Goal: Task Accomplishment & Management: Use online tool/utility

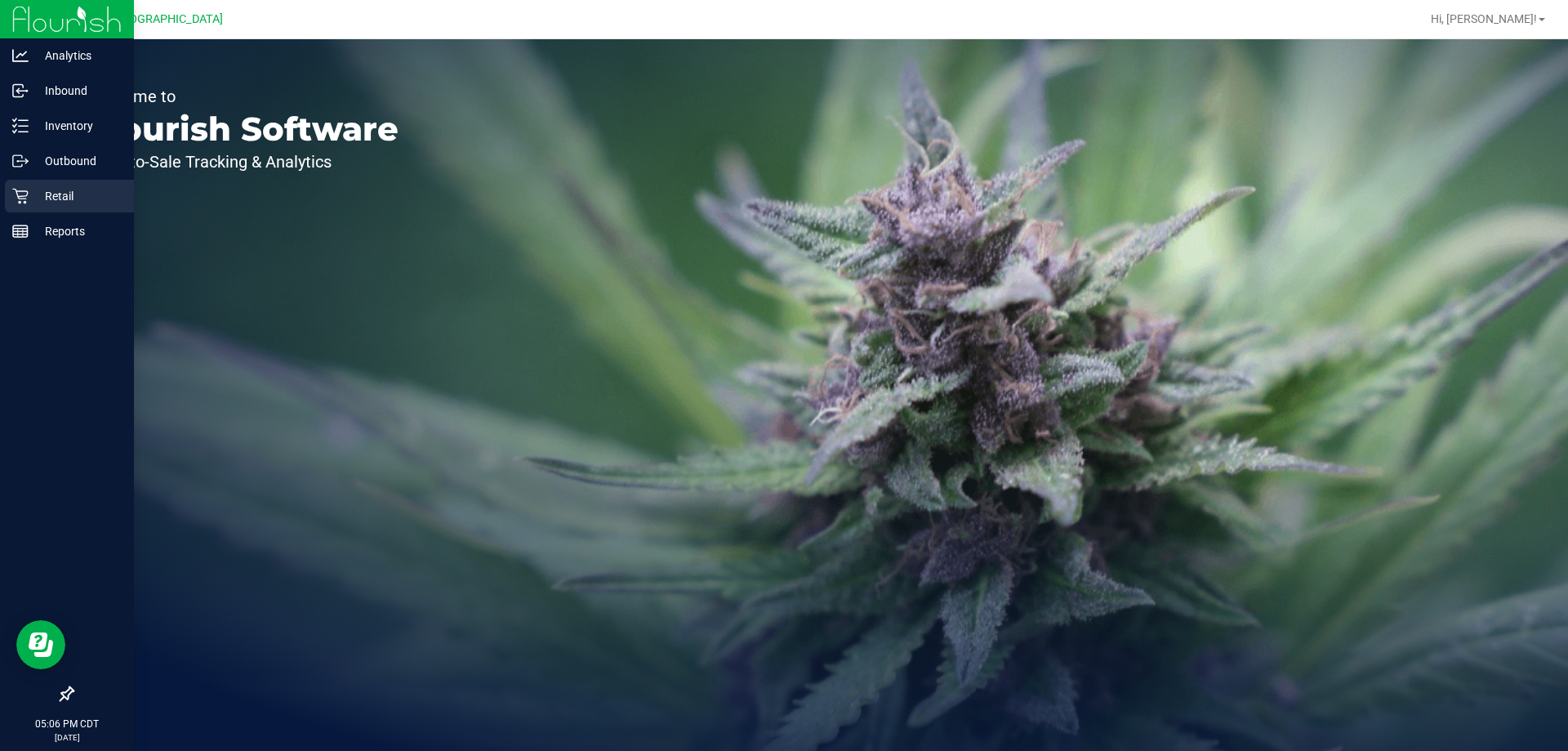
click at [49, 192] on p "Retail" at bounding box center [78, 195] width 98 height 19
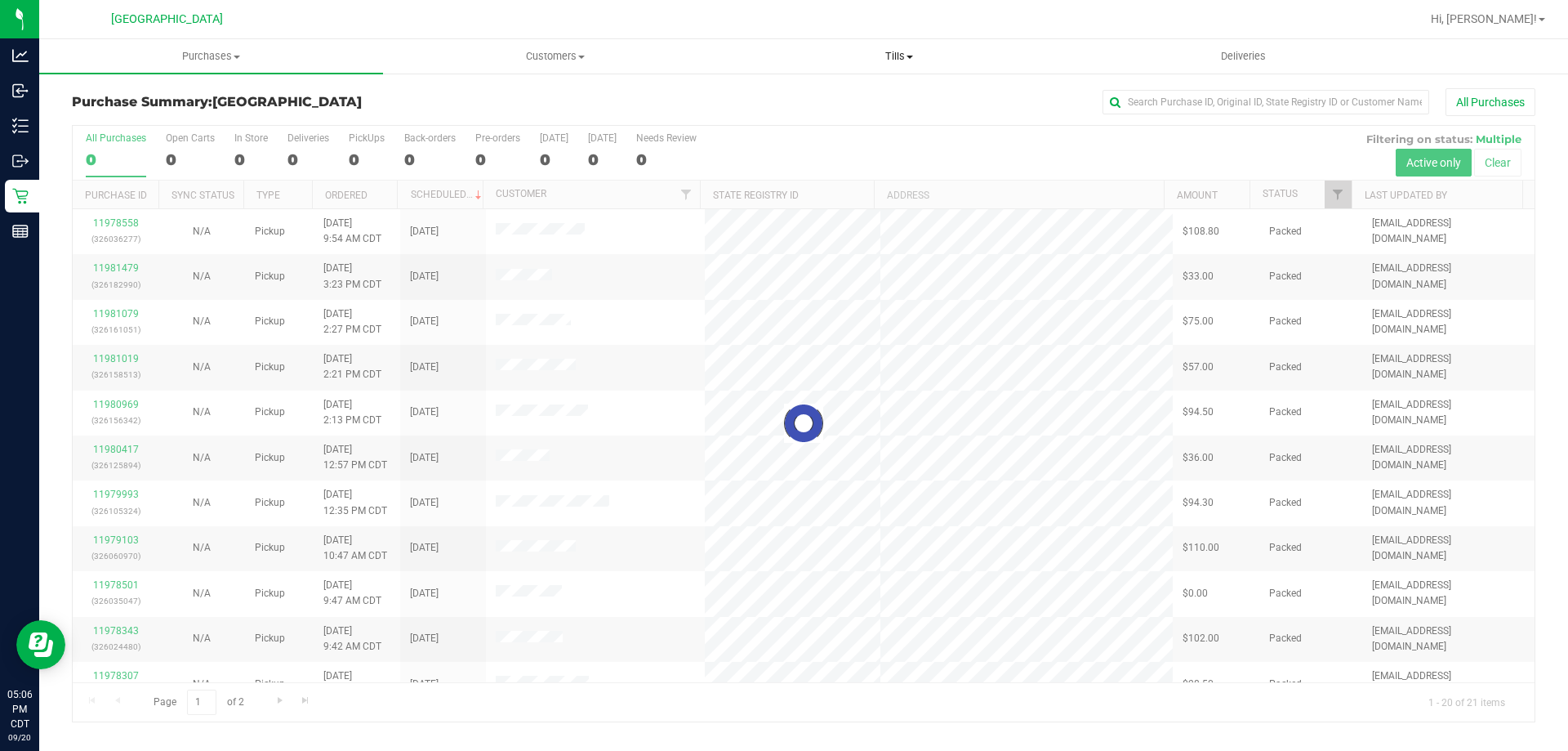
click at [894, 58] on span "Tills" at bounding box center [899, 56] width 342 height 14
click at [831, 90] on li "Manage tills" at bounding box center [899, 98] width 344 height 19
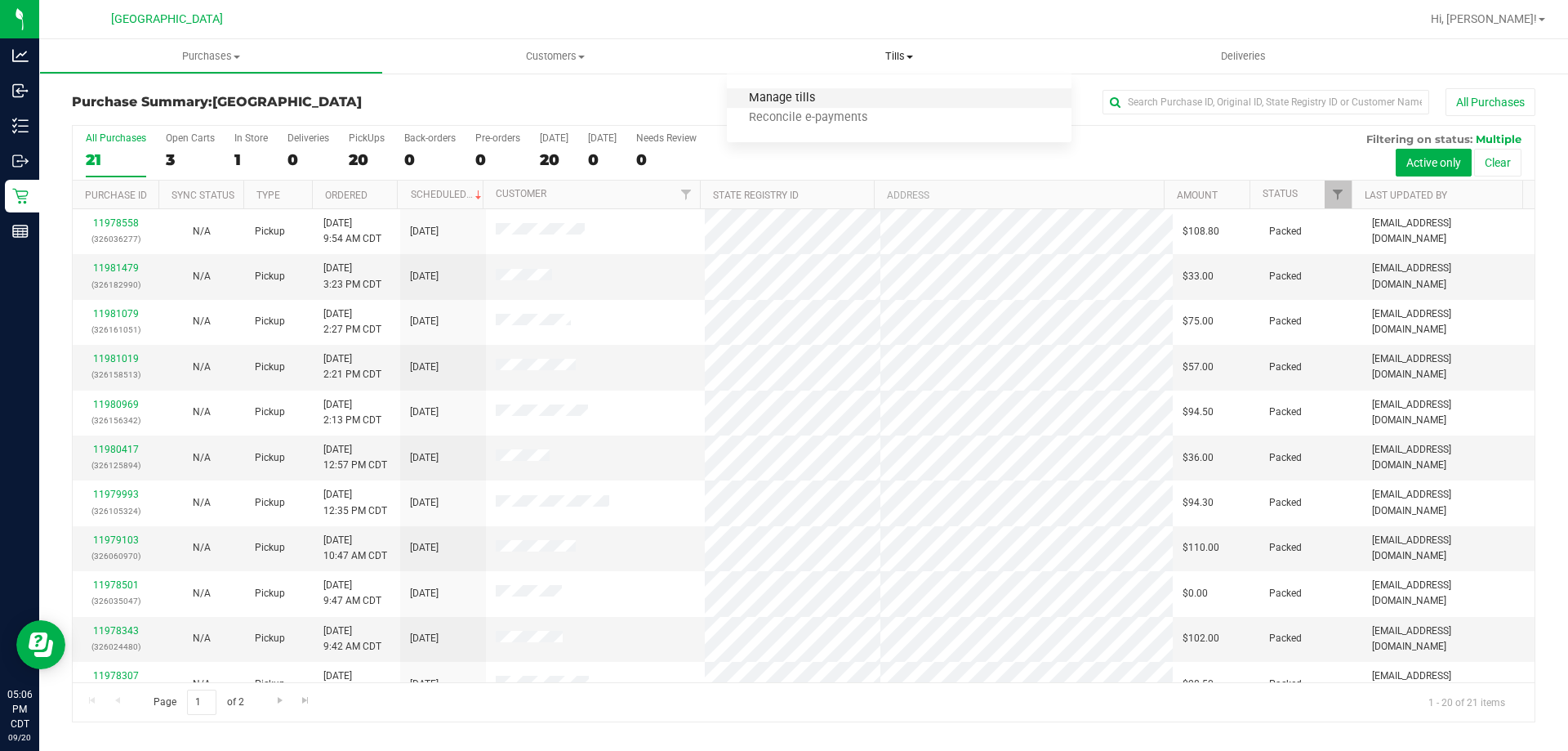
click at [773, 93] on span "Manage tills" at bounding box center [782, 98] width 110 height 14
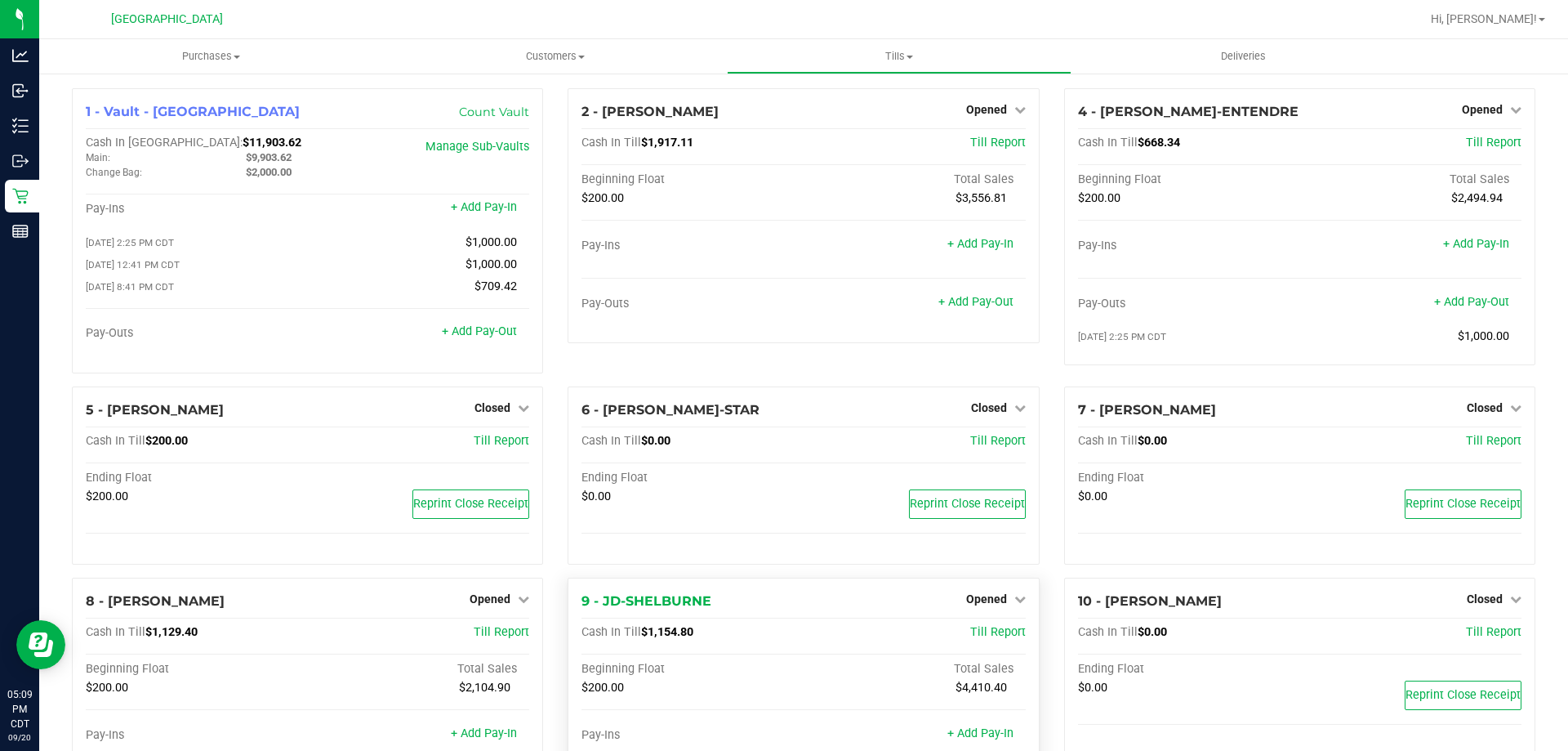
scroll to position [163, 0]
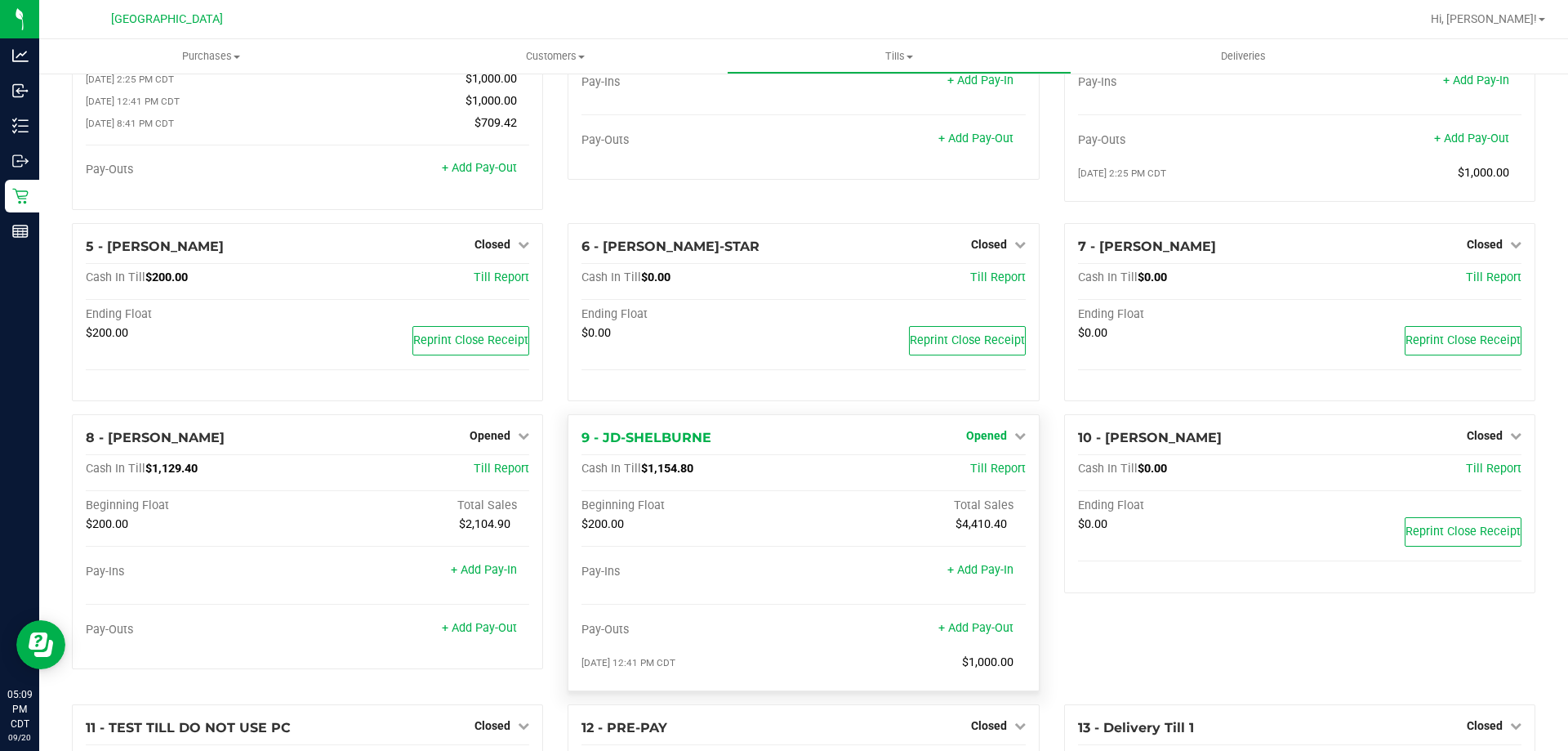
click at [967, 442] on span "Opened" at bounding box center [986, 435] width 41 height 13
click at [980, 469] on link "Close Till" at bounding box center [988, 469] width 44 height 13
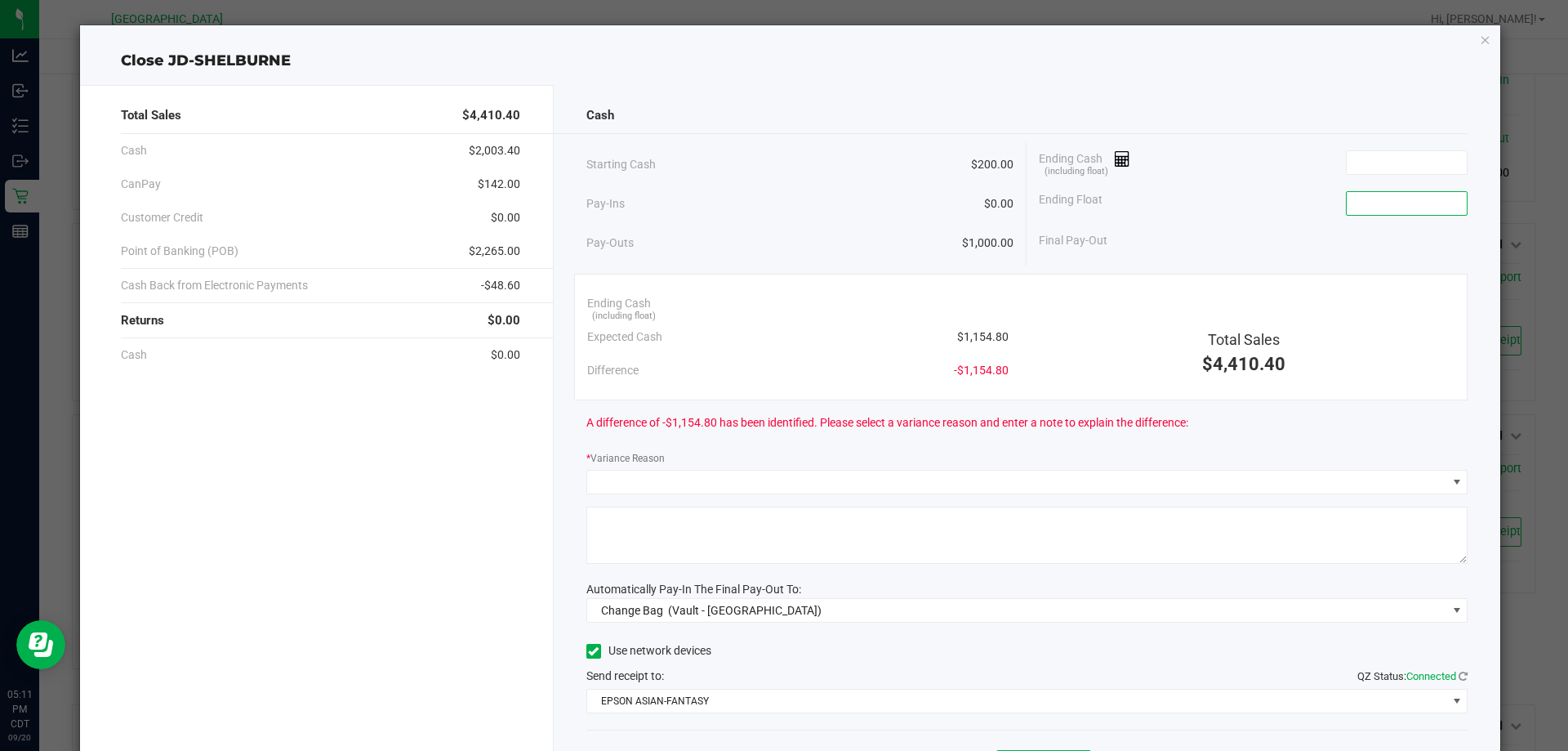
click at [1405, 202] on input at bounding box center [1407, 203] width 120 height 23
type input "$200.00"
click at [1412, 155] on input at bounding box center [1407, 162] width 120 height 23
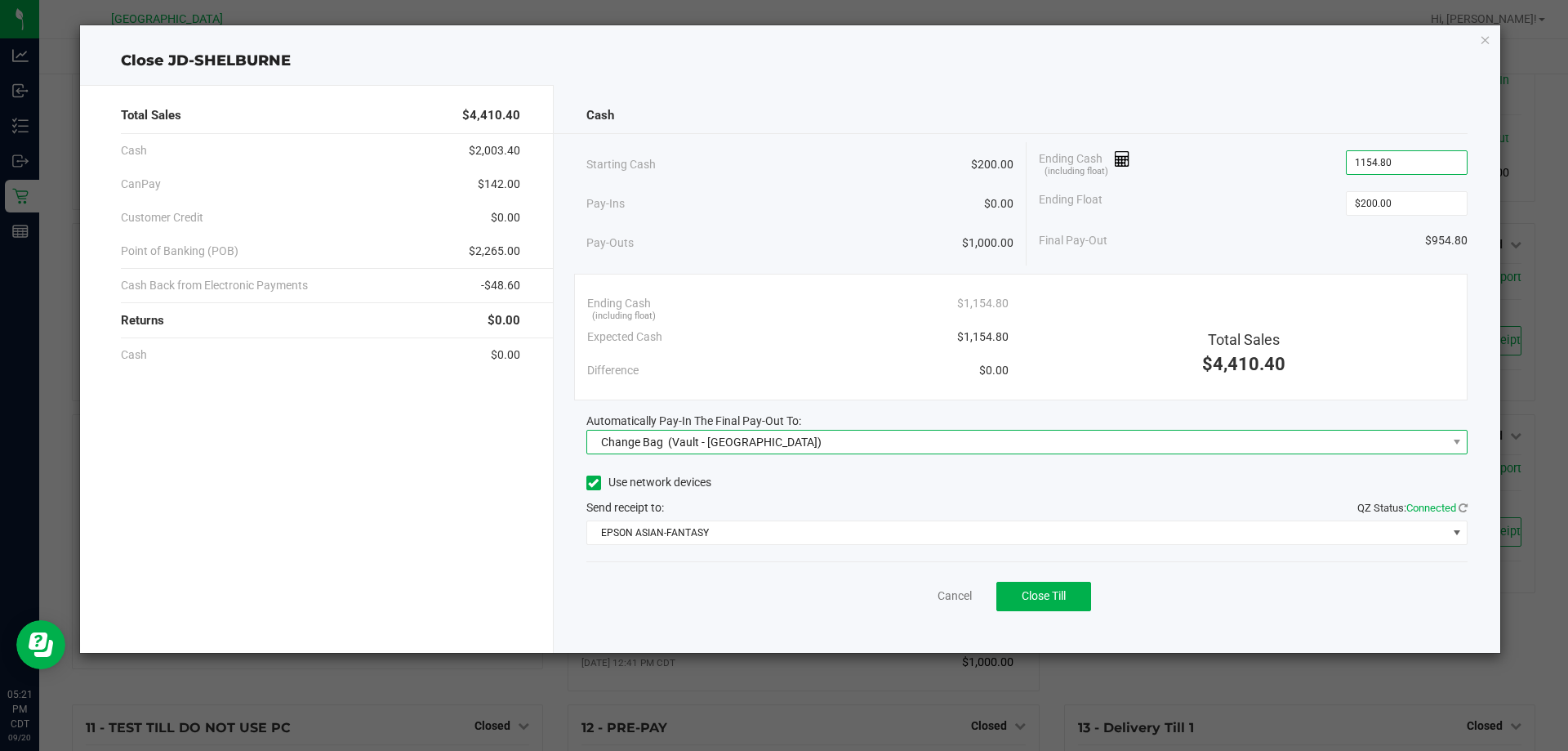
type input "$1,154.80"
click at [853, 441] on span "Change Bag (Vault - [GEOGRAPHIC_DATA])" at bounding box center [1017, 441] width 860 height 23
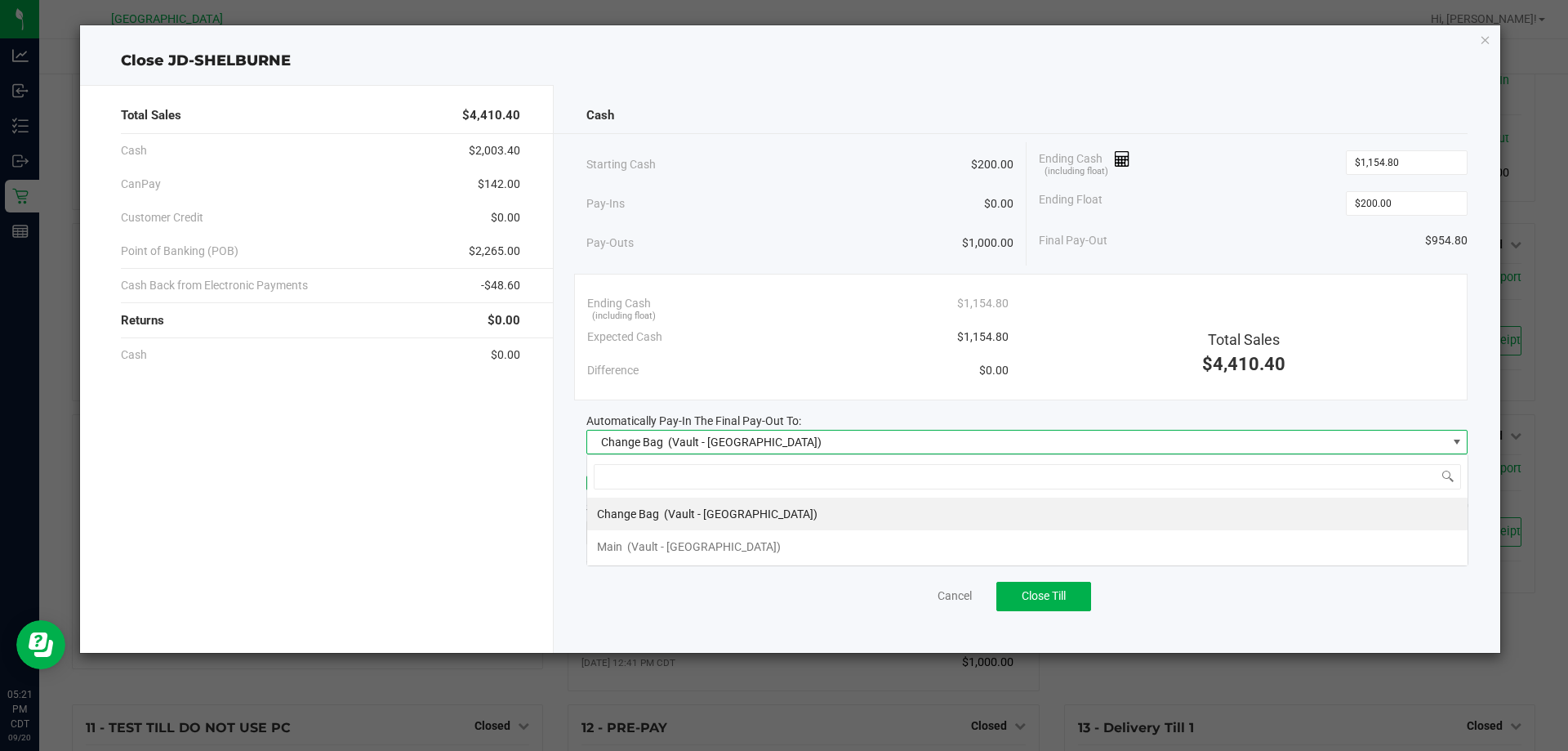
scroll to position [25, 882]
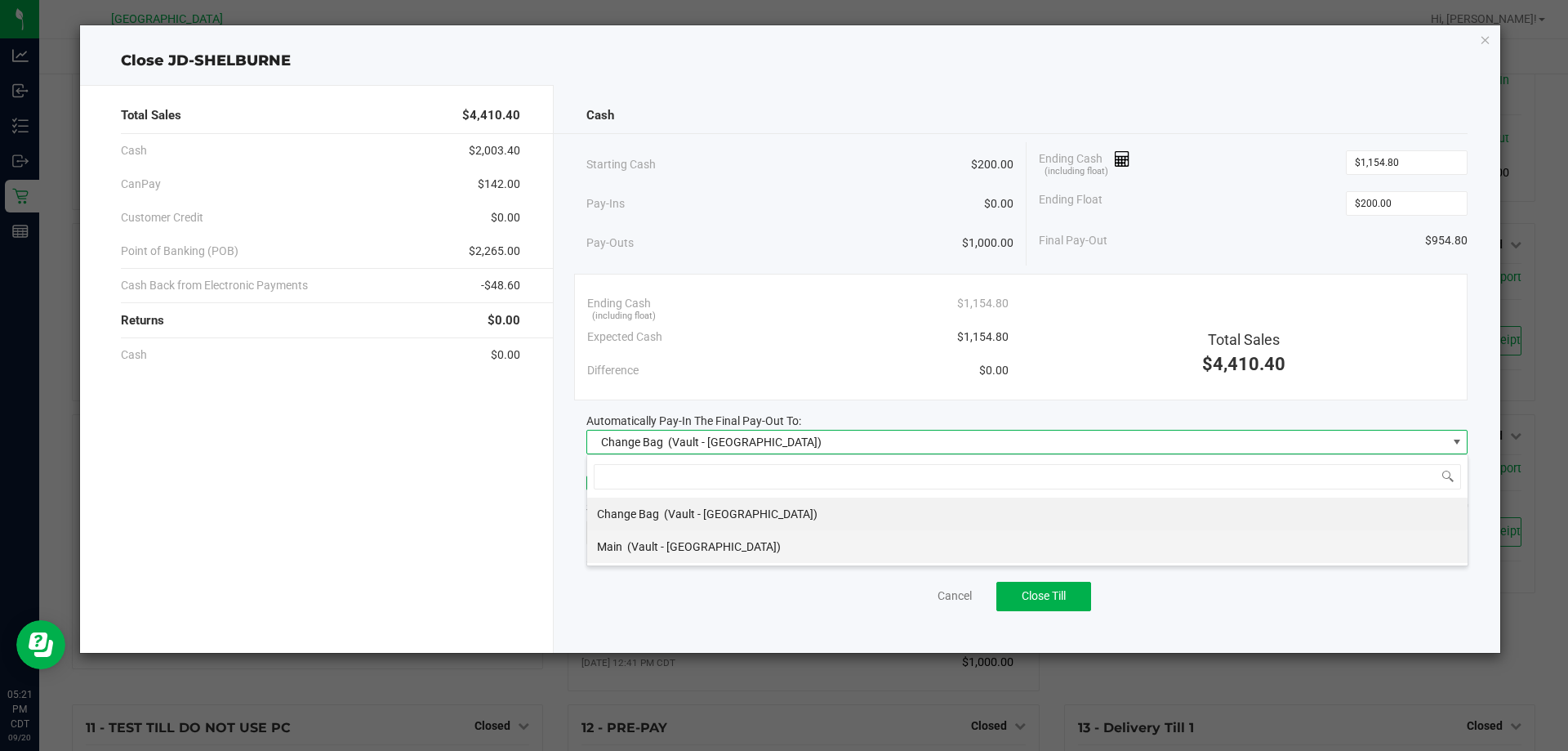
click at [696, 548] on span "(Vault - [GEOGRAPHIC_DATA])" at bounding box center [704, 546] width 154 height 13
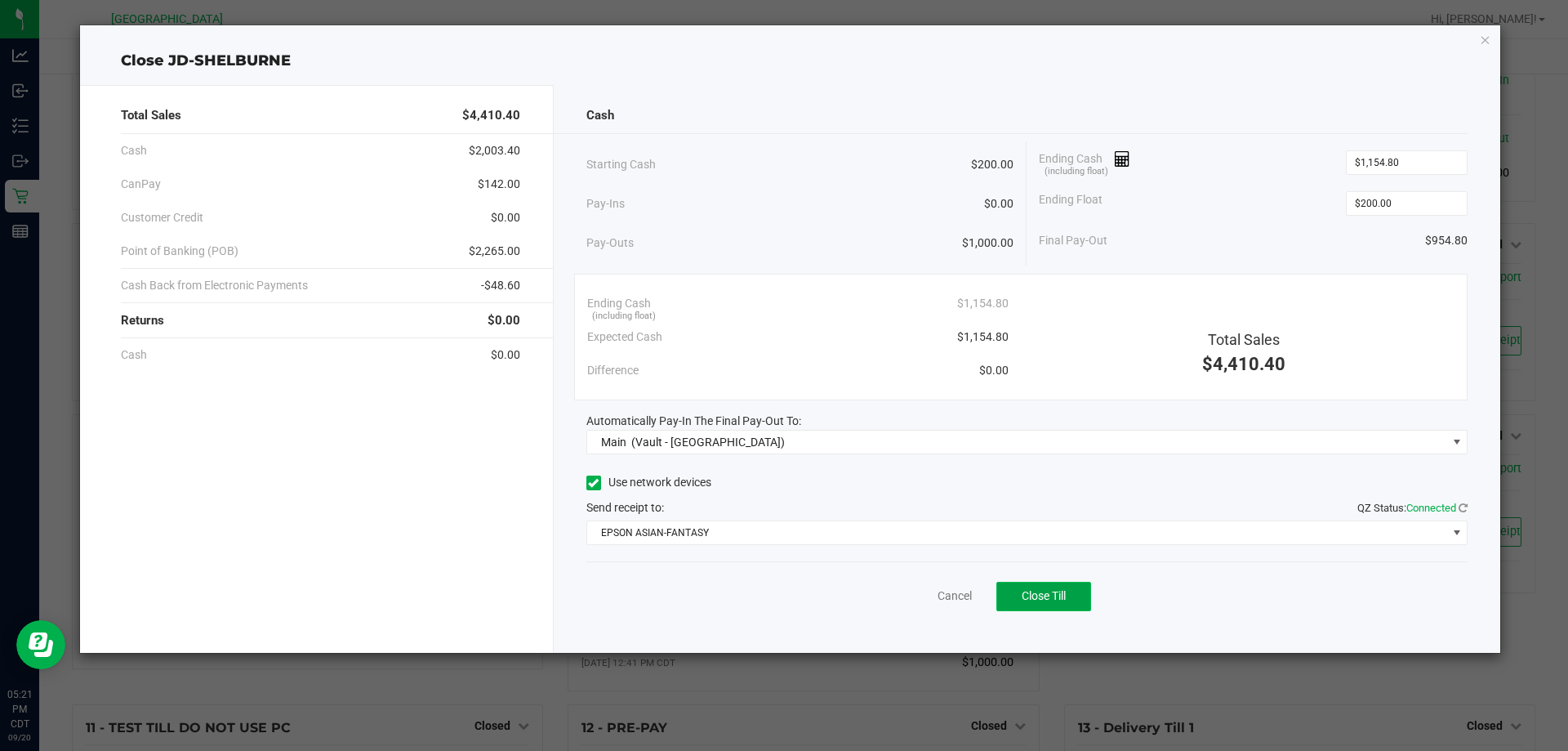
click at [1019, 593] on button "Close Till" at bounding box center [1044, 596] width 95 height 30
click at [925, 595] on link "Dismiss" at bounding box center [919, 596] width 39 height 17
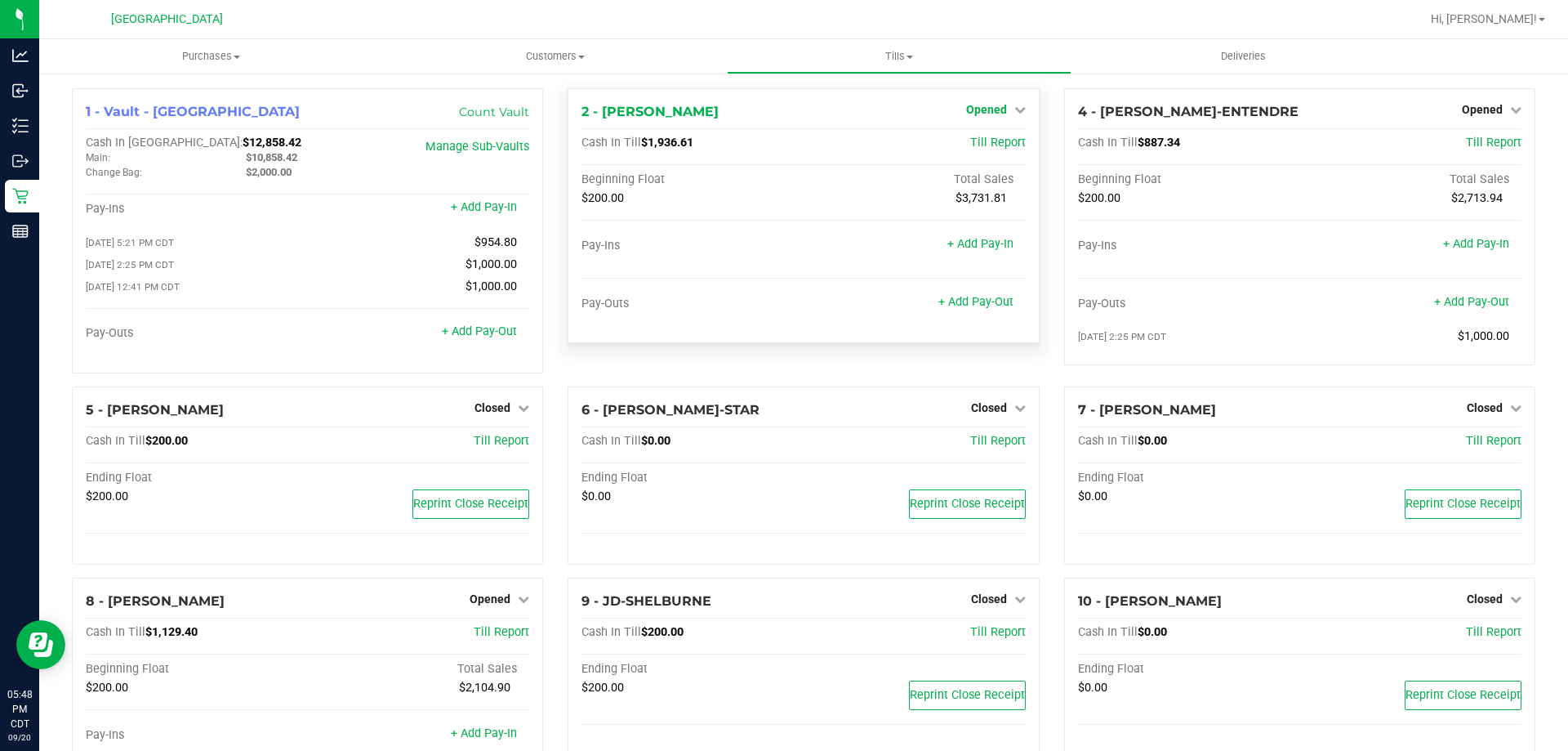
click at [978, 114] on span "Opened" at bounding box center [986, 109] width 41 height 13
click at [1003, 147] on link "Close Till" at bounding box center [988, 143] width 44 height 13
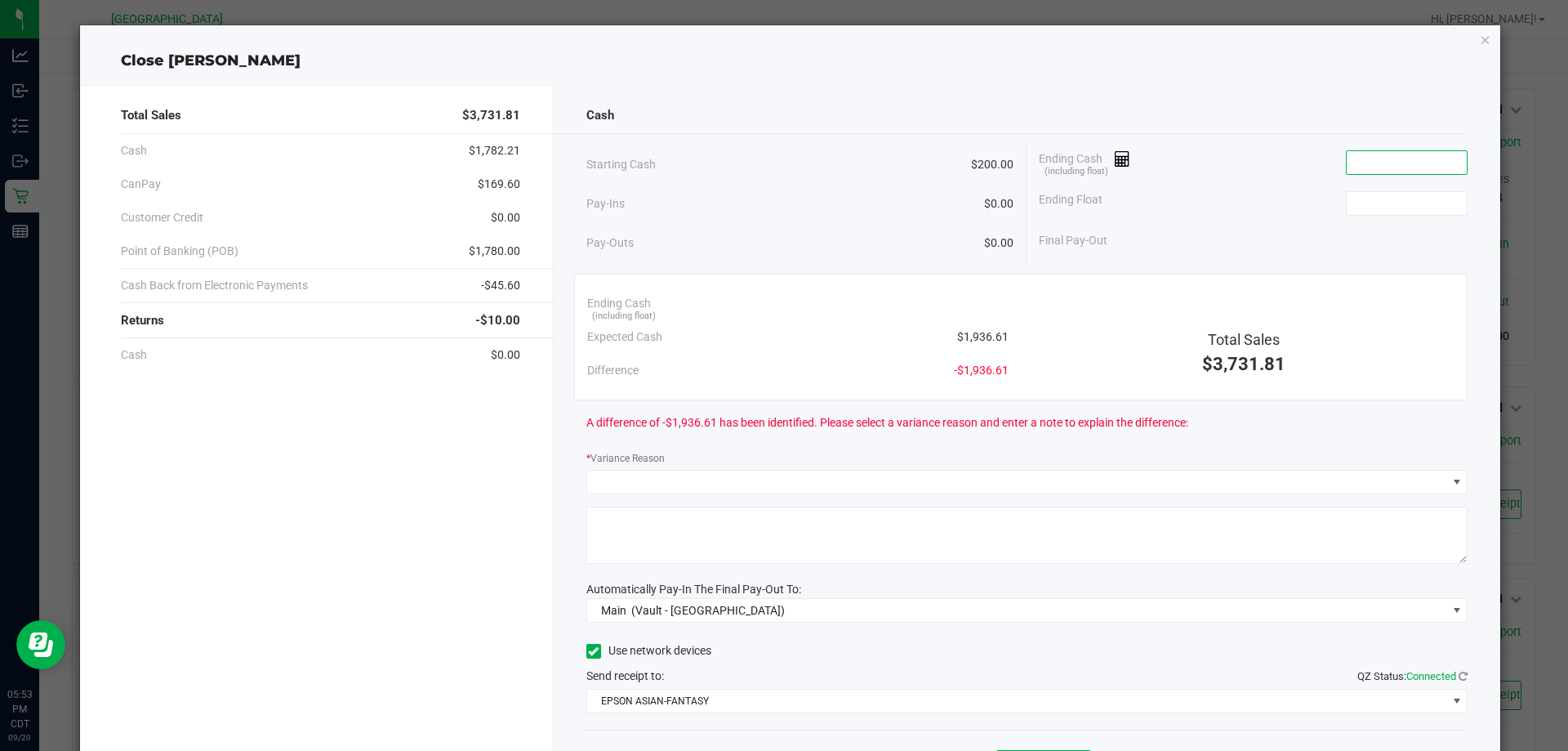
click at [1348, 166] on input at bounding box center [1407, 162] width 120 height 23
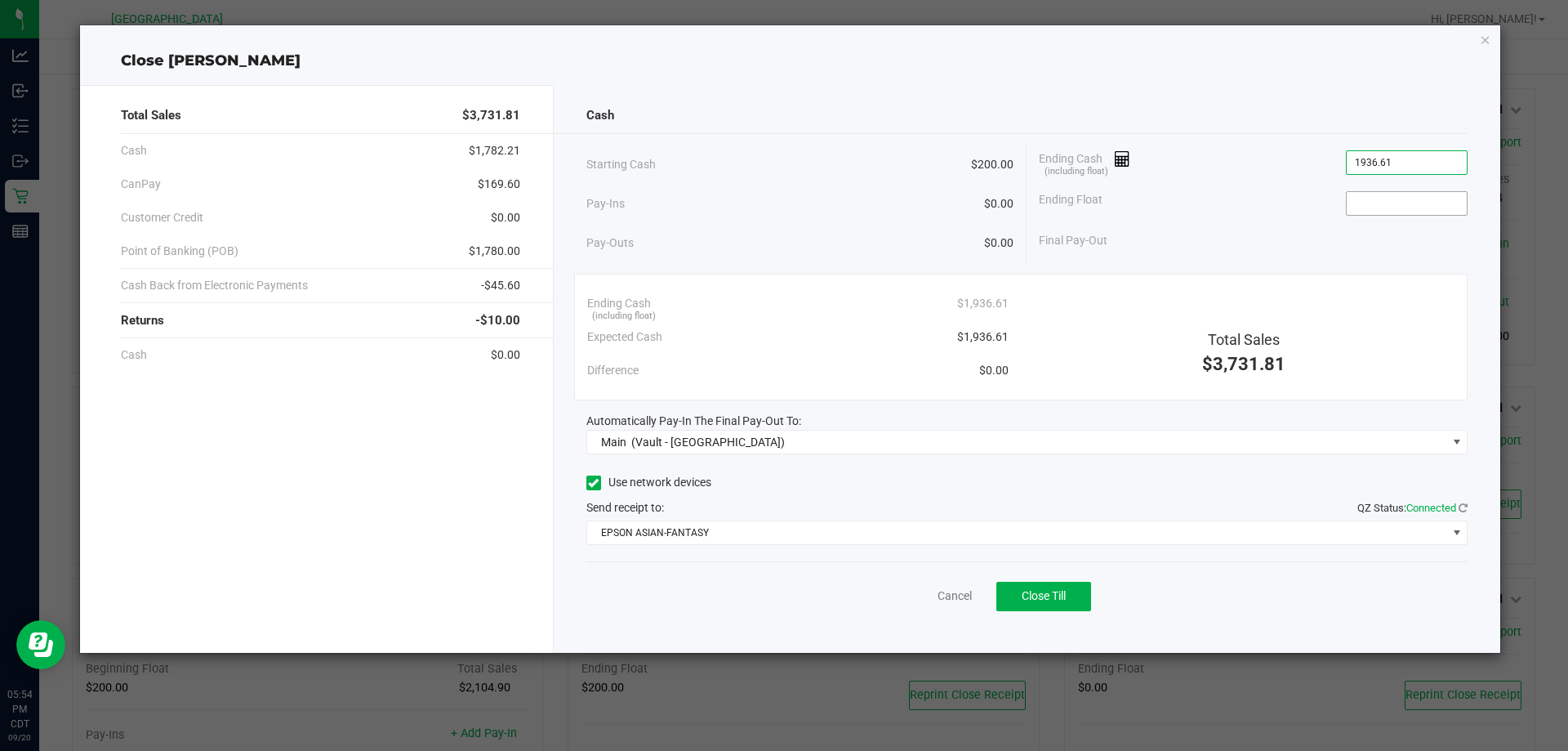
type input "$1,936.61"
click at [1414, 204] on input at bounding box center [1407, 203] width 120 height 23
type input "$200.00"
click at [1057, 584] on button "Close Till" at bounding box center [1044, 596] width 95 height 30
drag, startPoint x: 930, startPoint y: 596, endPoint x: 882, endPoint y: 579, distance: 50.9
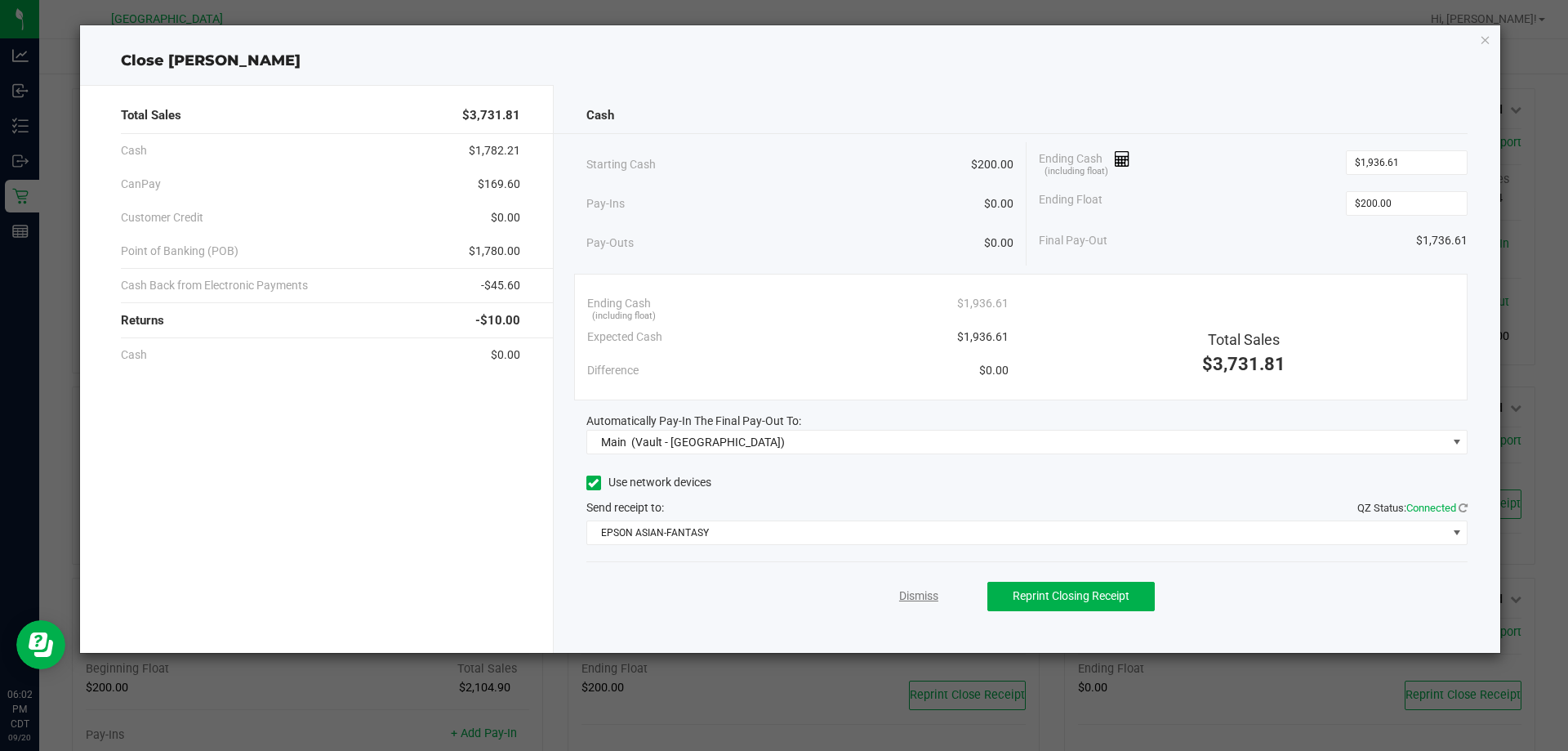
click at [930, 596] on link "Dismiss" at bounding box center [919, 596] width 39 height 17
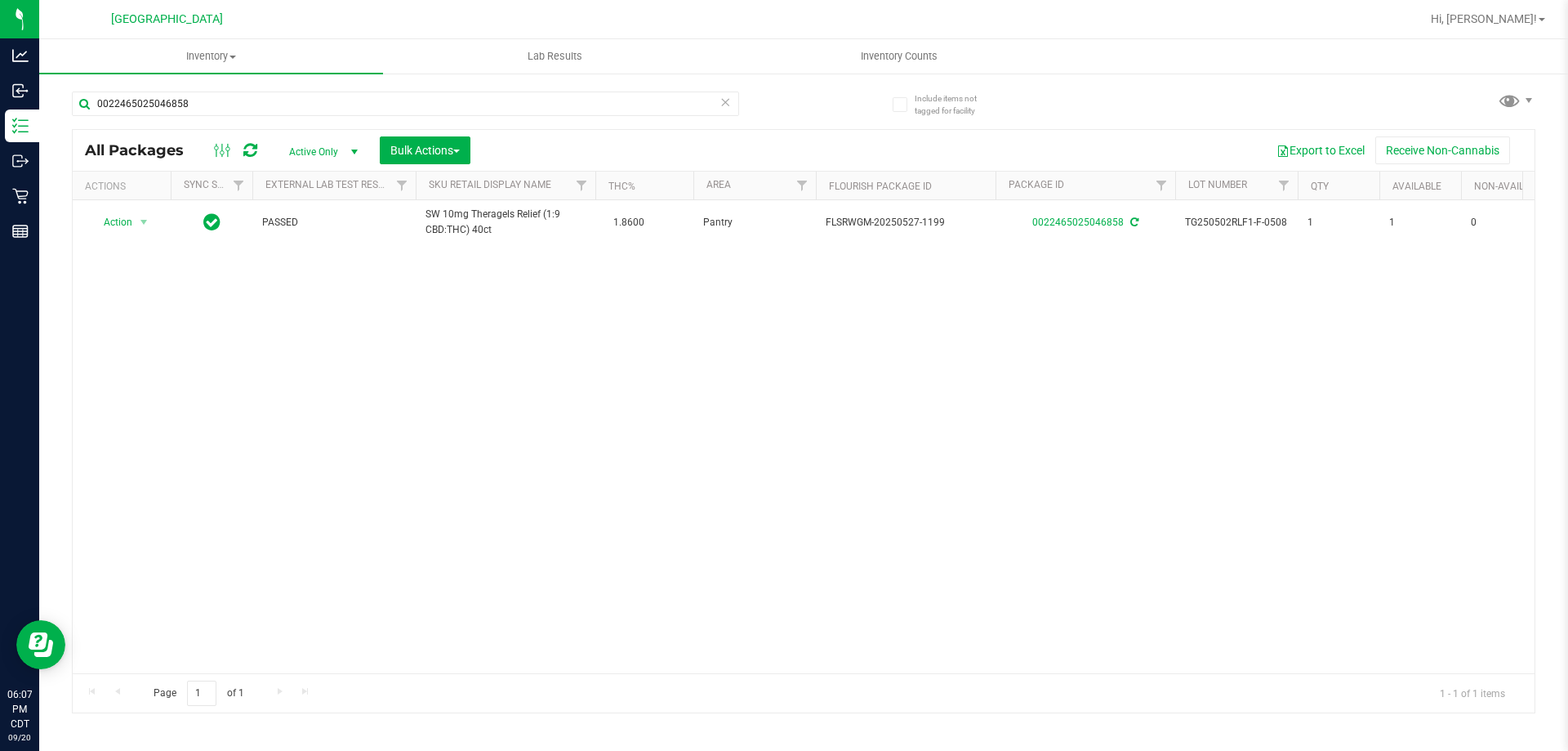
click at [729, 103] on icon at bounding box center [725, 101] width 12 height 19
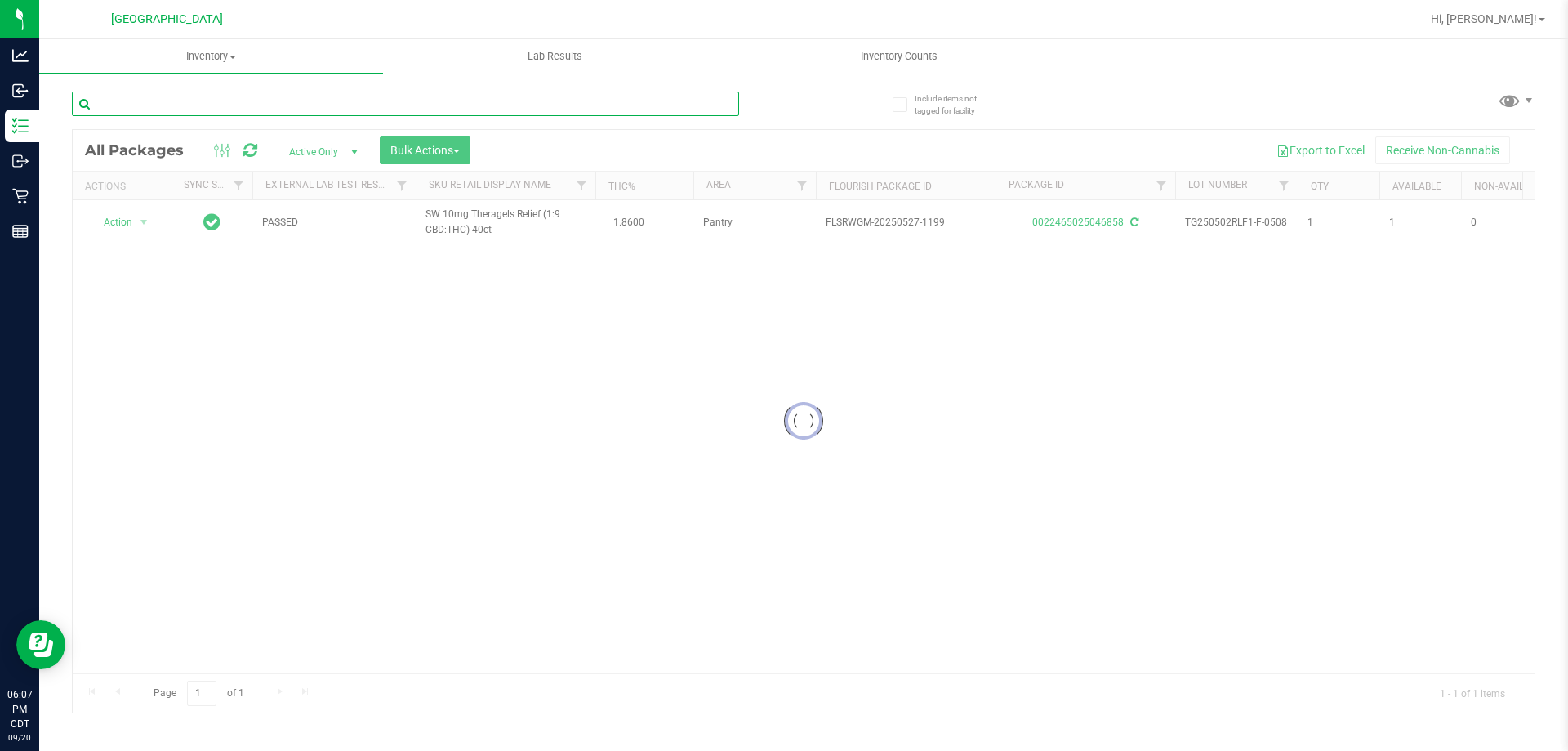
click at [688, 103] on input "text" at bounding box center [405, 103] width 667 height 25
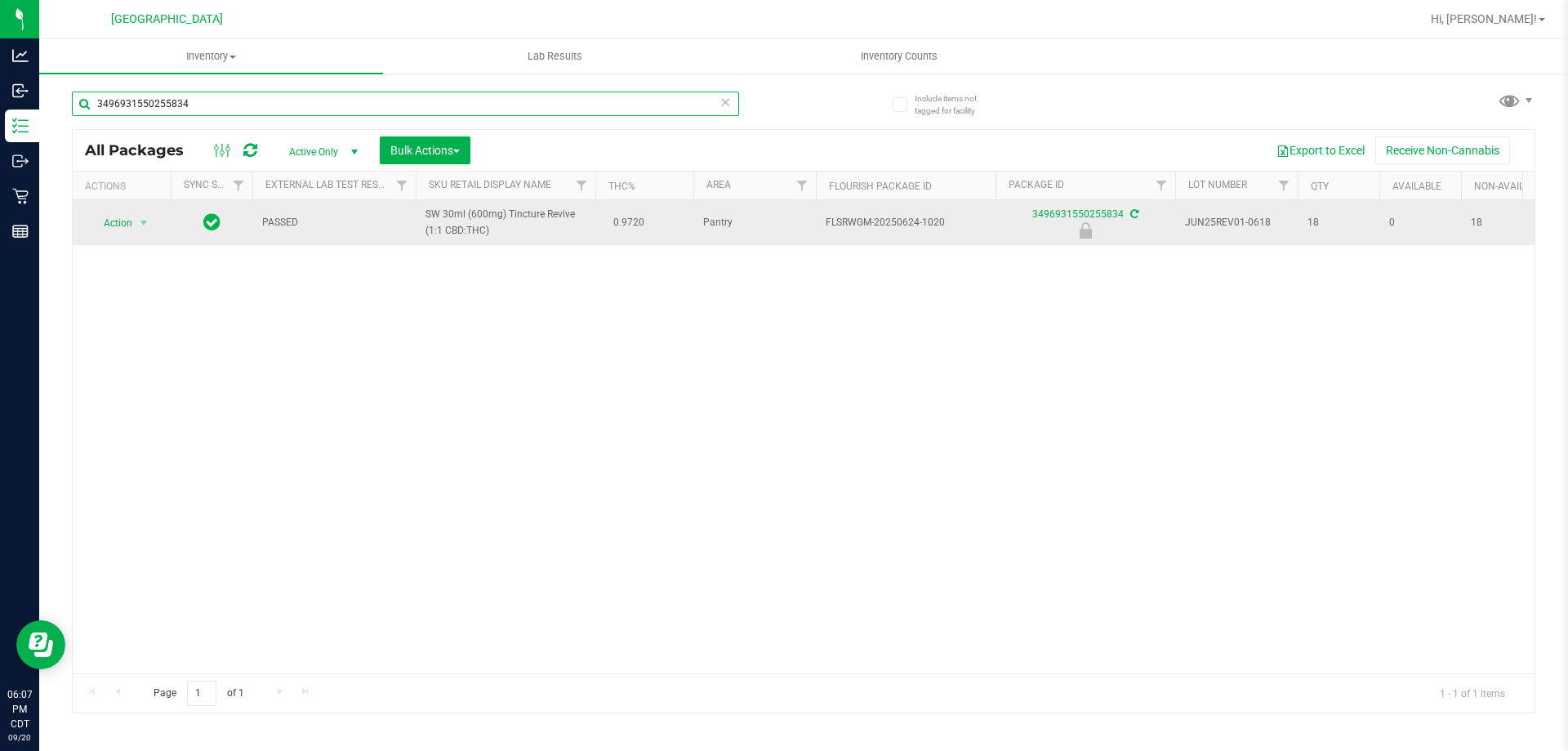
type input "3496931550255834"
click at [115, 224] on span "Action" at bounding box center [111, 222] width 44 height 23
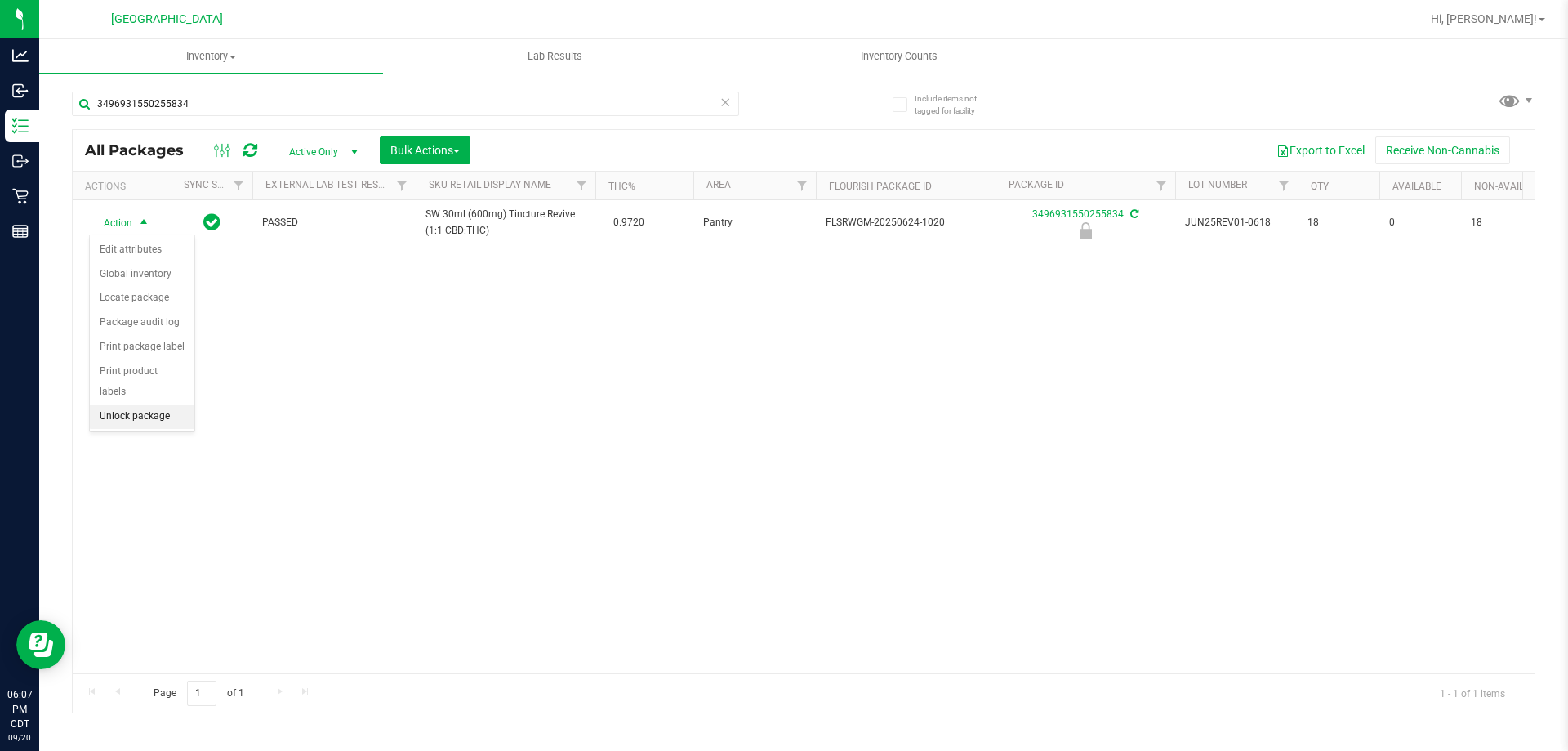
click at [117, 404] on li "Unlock package" at bounding box center [142, 416] width 105 height 25
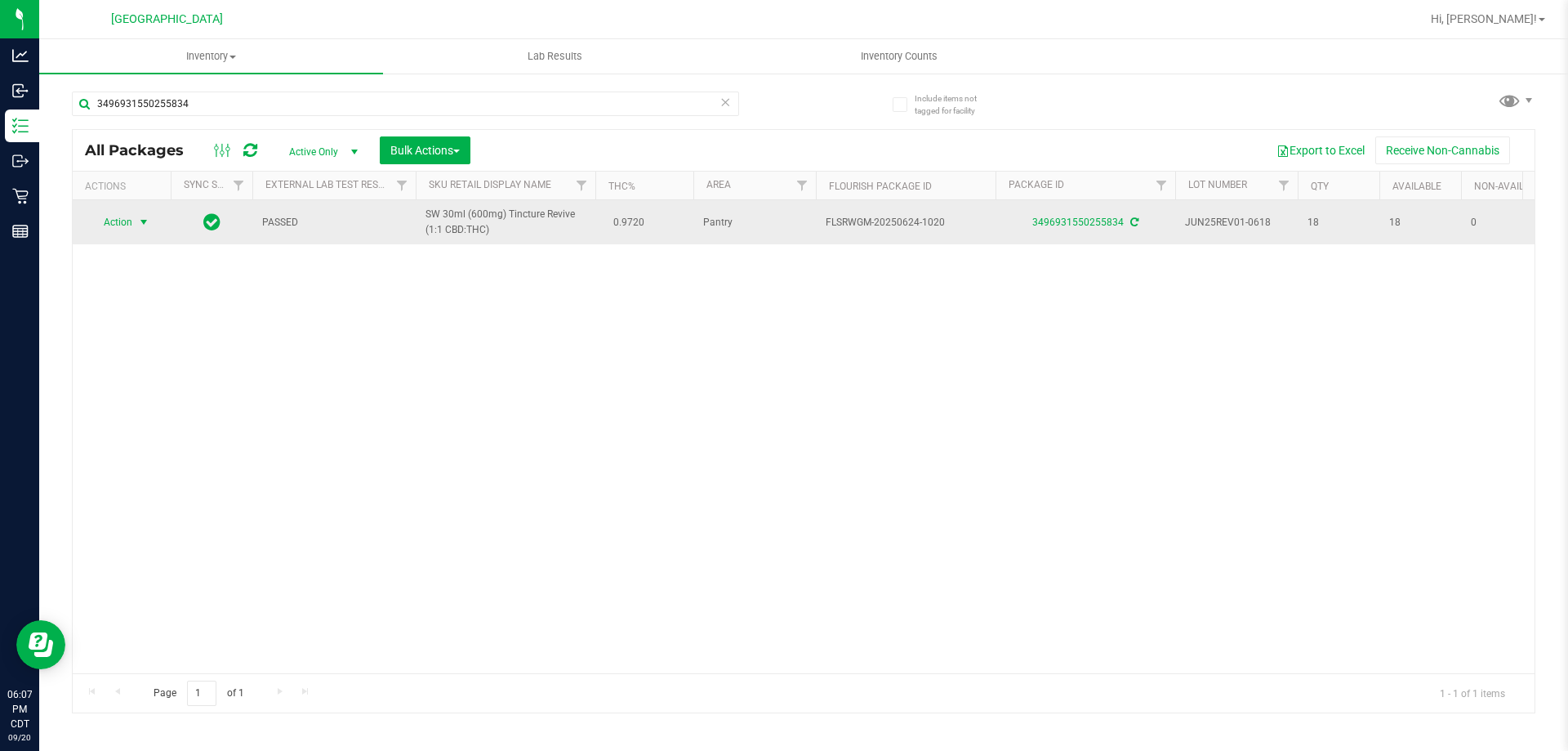
click at [128, 224] on span "Action" at bounding box center [111, 222] width 44 height 23
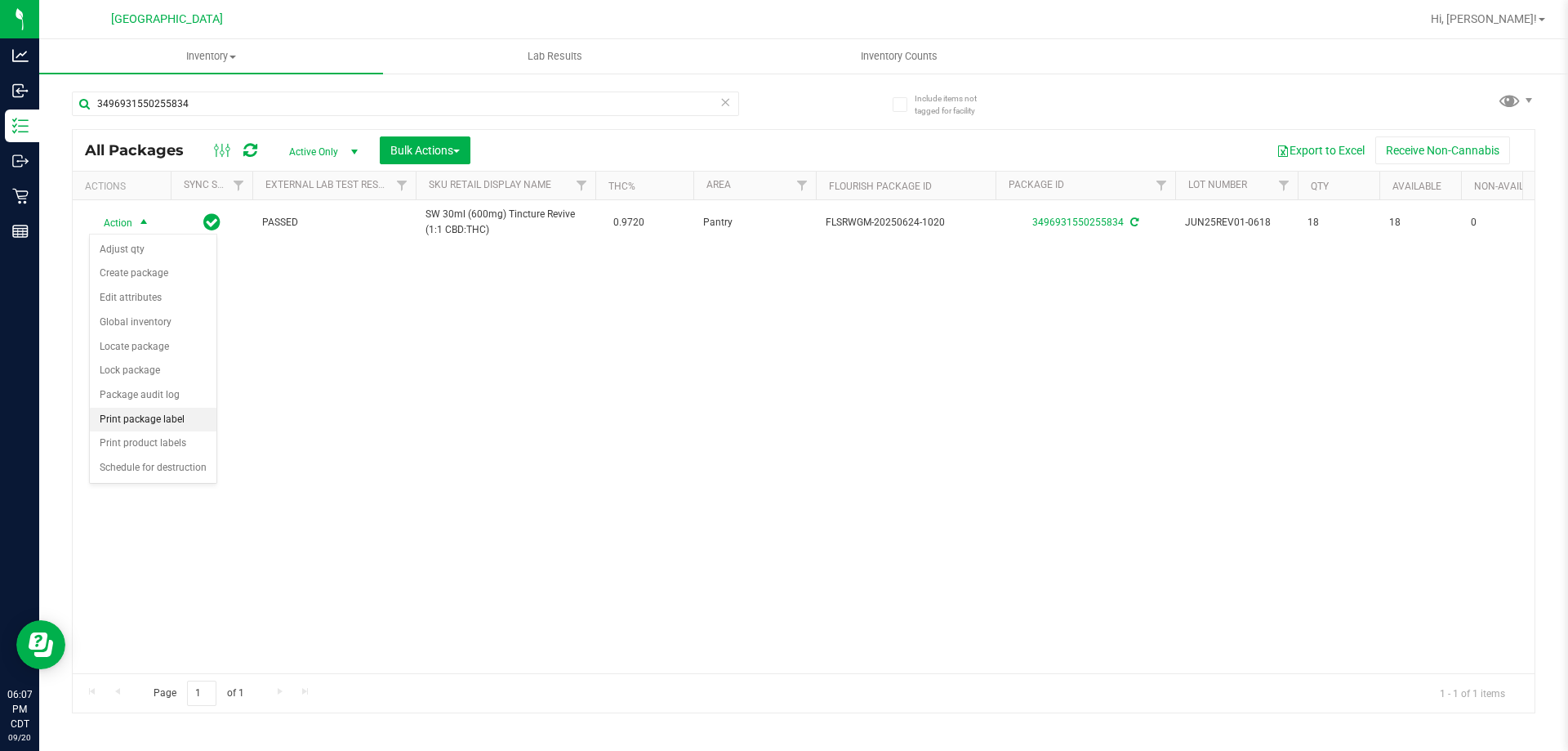
click at [172, 419] on li "Print package label" at bounding box center [153, 419] width 127 height 25
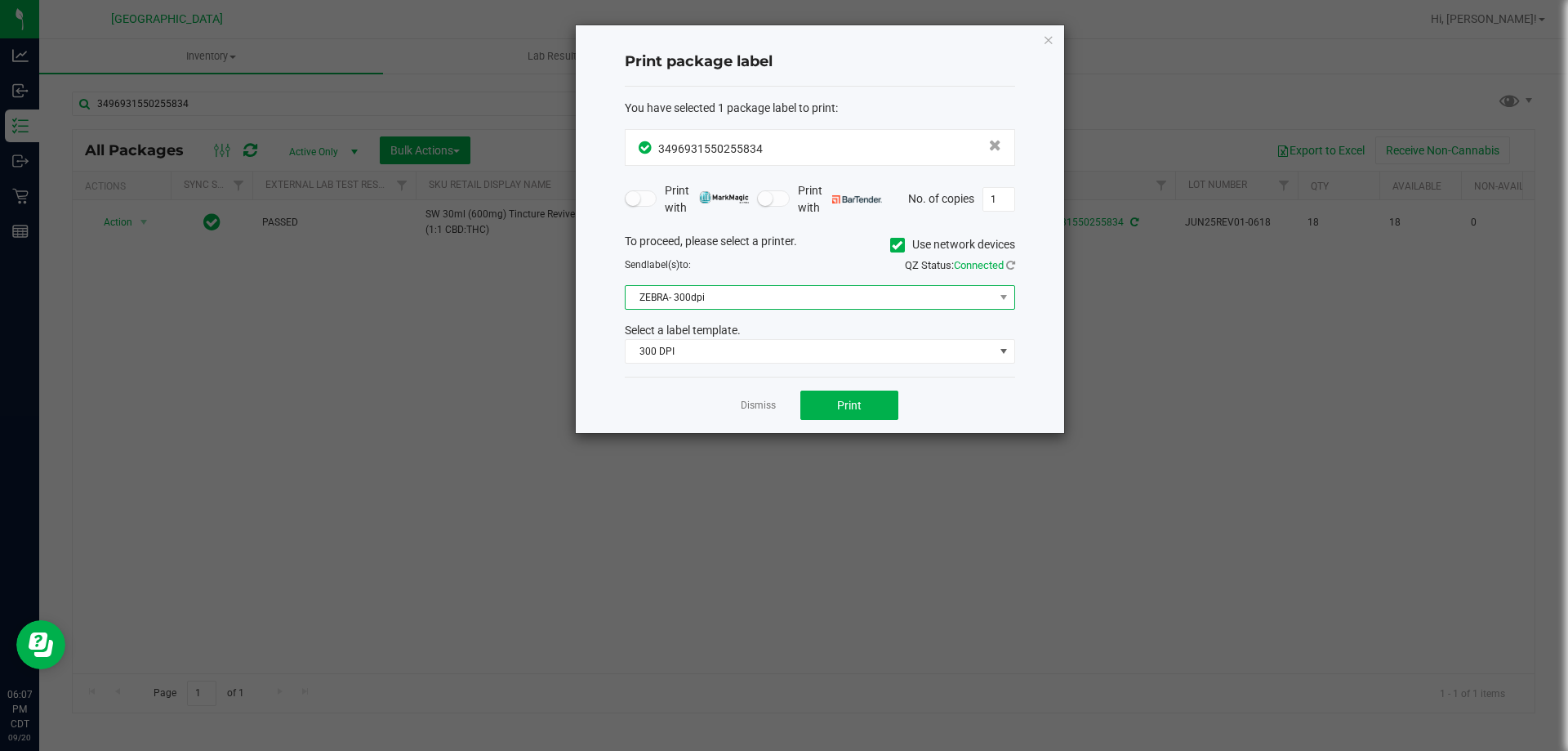
click at [790, 288] on span "ZEBRA- 300dpi" at bounding box center [810, 297] width 369 height 23
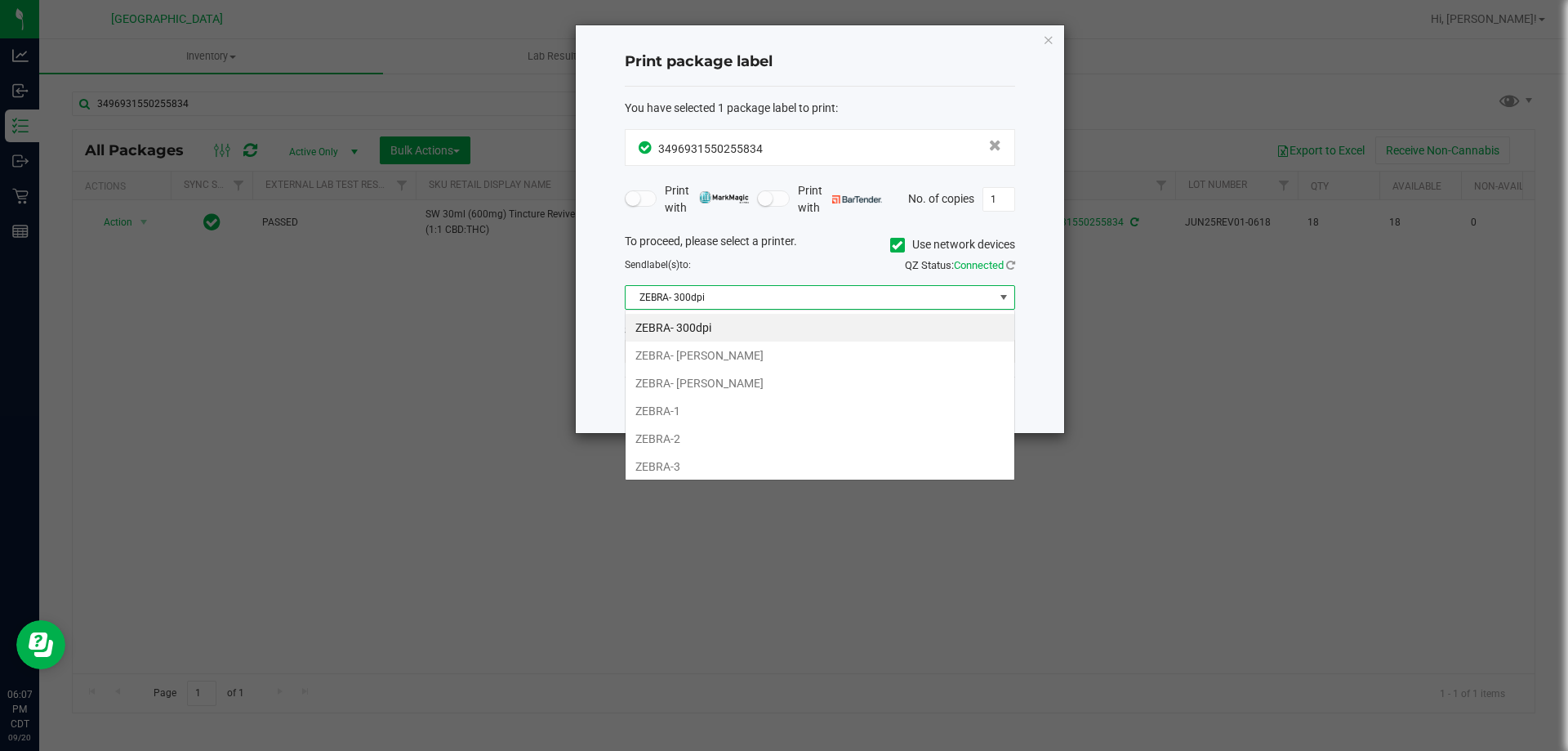
scroll to position [25, 391]
click at [718, 466] on li "ZEBRA-3" at bounding box center [820, 466] width 389 height 28
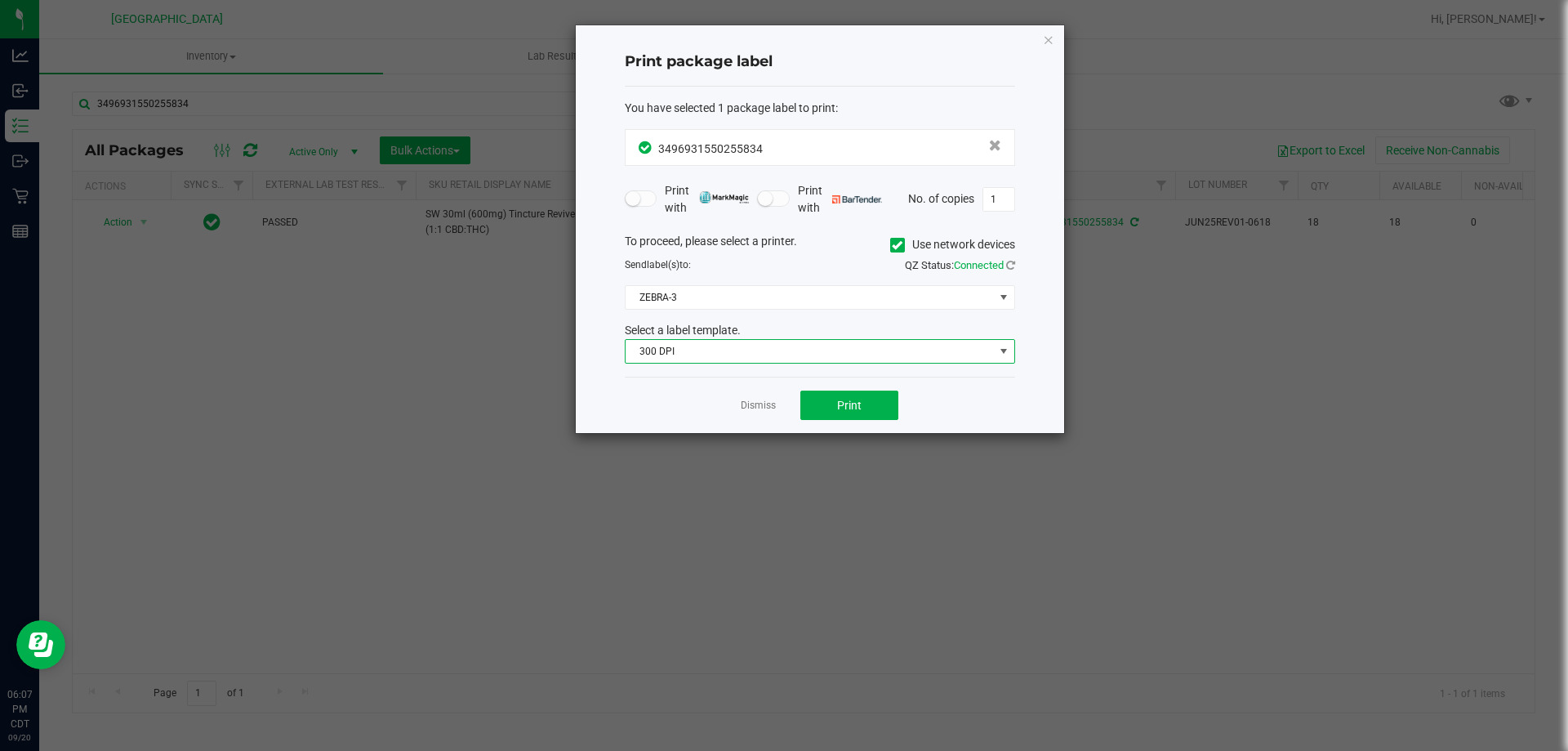
click at [773, 350] on span "300 DPI" at bounding box center [810, 351] width 369 height 23
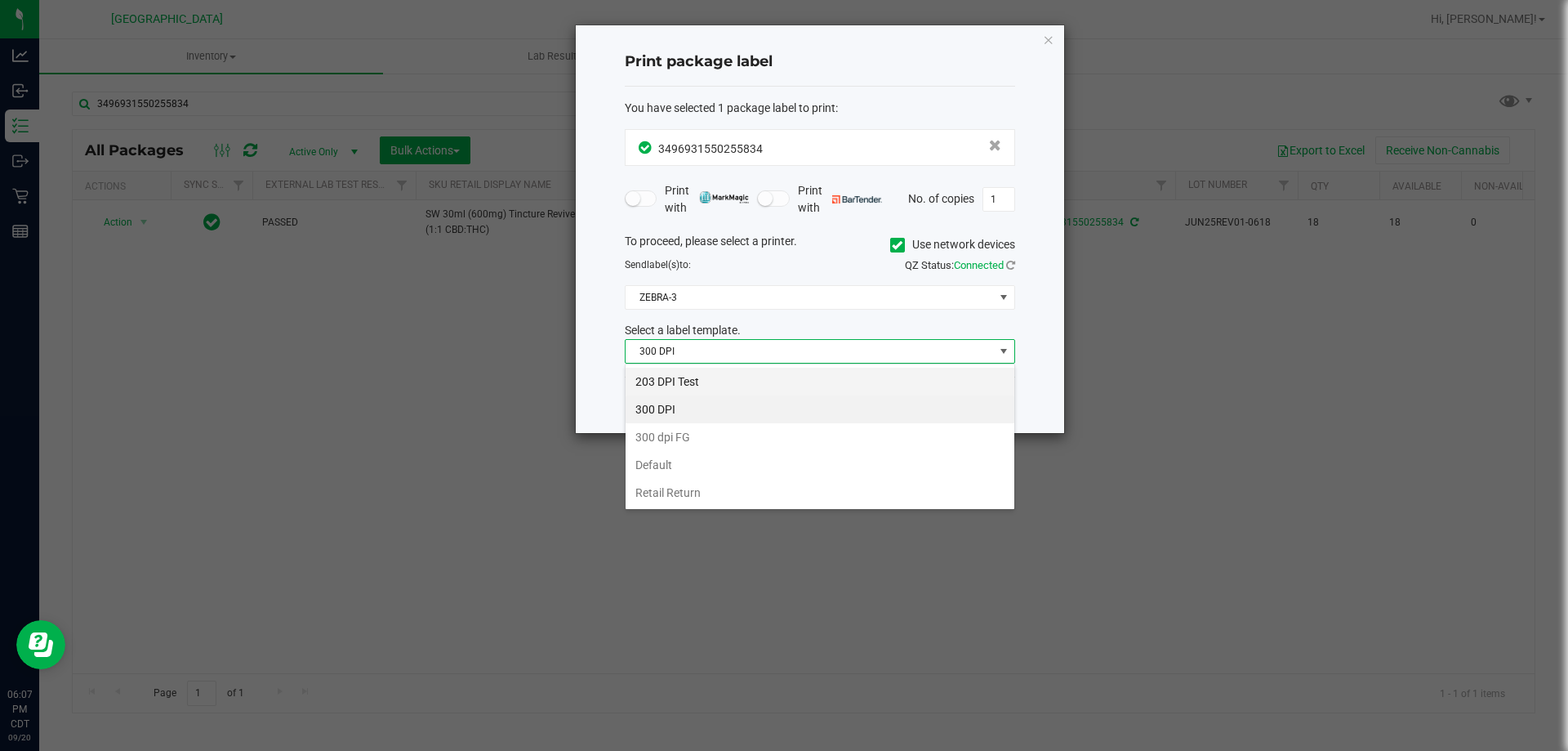
click at [756, 382] on li "203 DPI Test" at bounding box center [820, 381] width 389 height 28
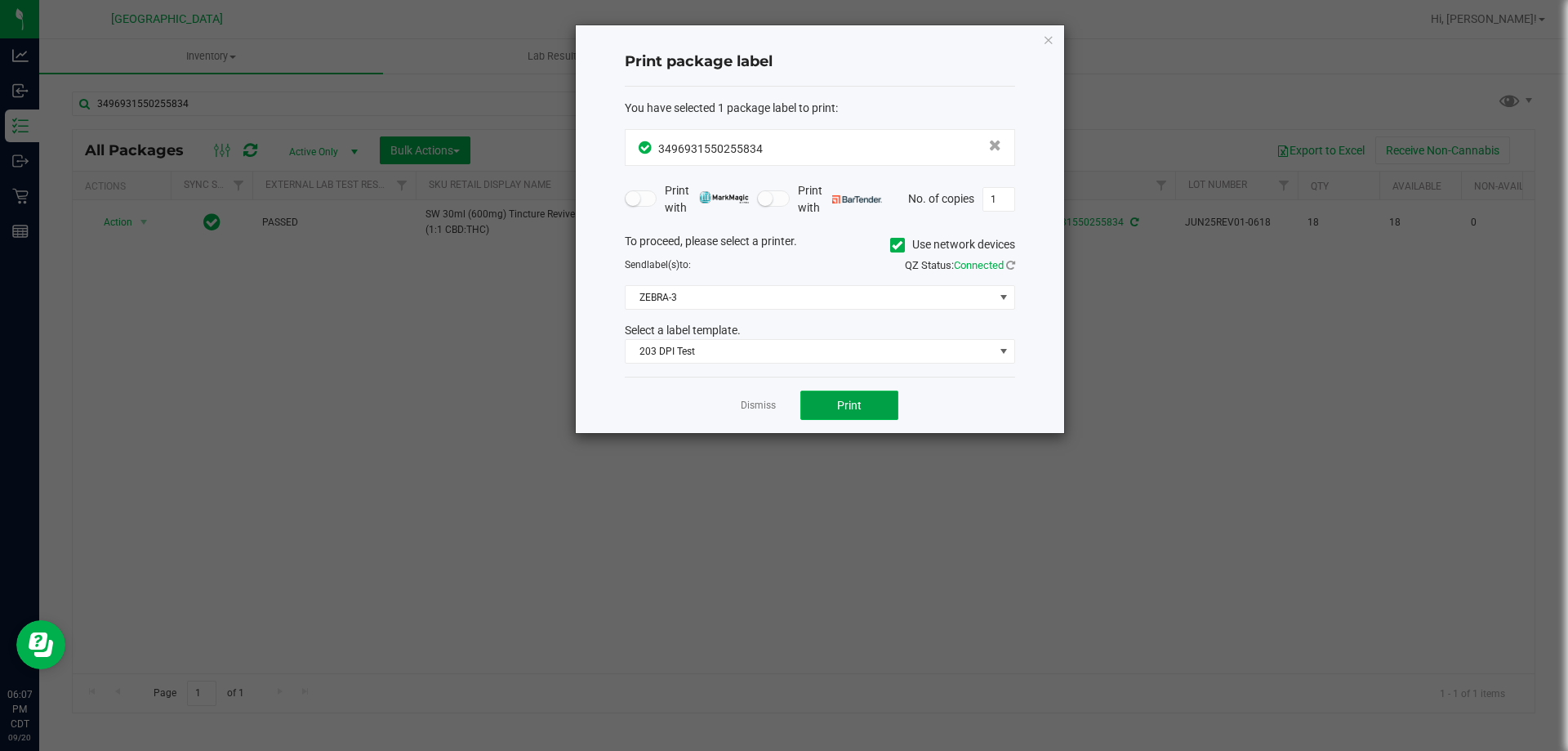
click at [855, 416] on button "Print" at bounding box center [850, 405] width 98 height 30
click at [755, 403] on link "Dismiss" at bounding box center [758, 405] width 36 height 14
